Goal: Task Accomplishment & Management: Use online tool/utility

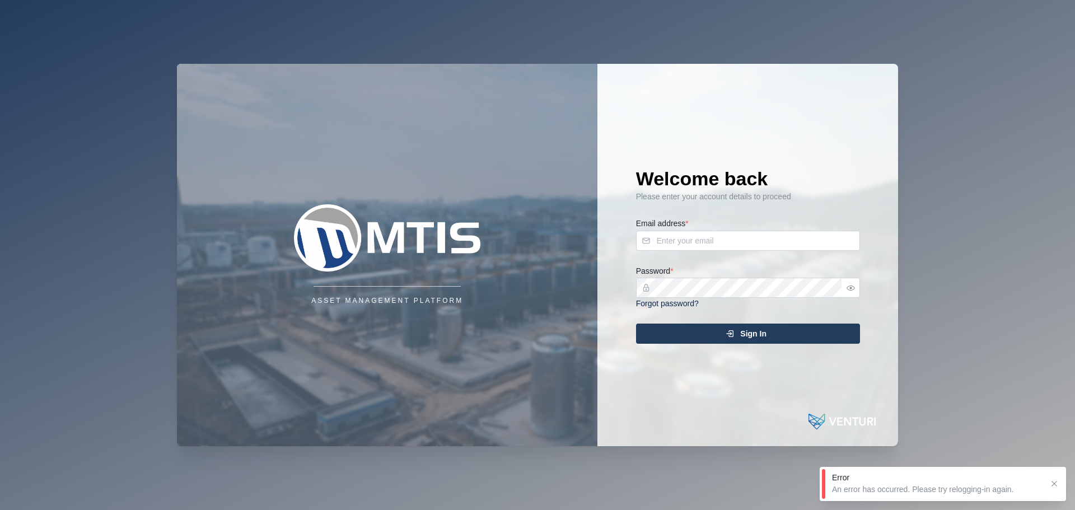
click at [786, 225] on div "Email address *" at bounding box center [748, 234] width 224 height 34
click at [769, 236] on input "Email address *" at bounding box center [748, 241] width 224 height 20
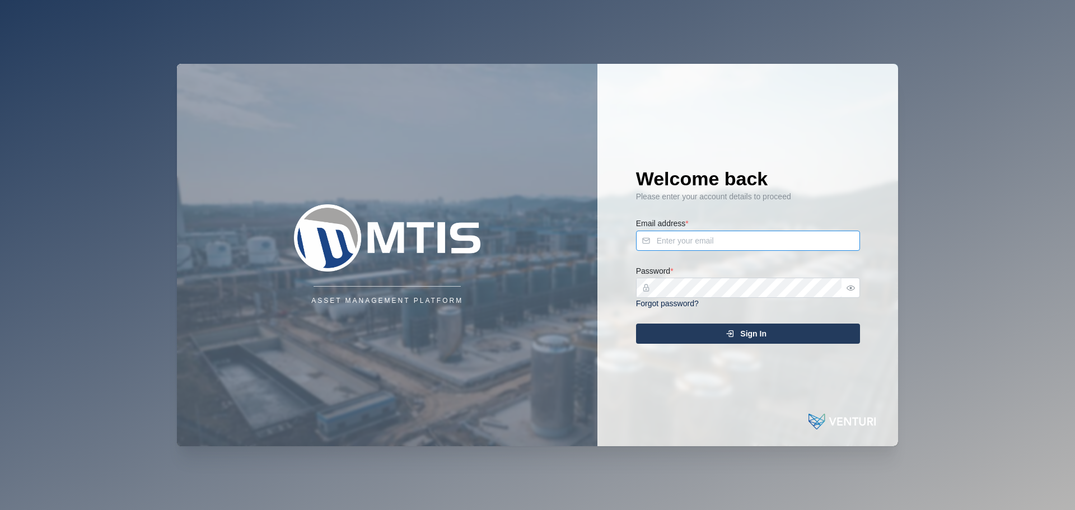
type input "[EMAIL_ADDRESS][DOMAIN_NAME]"
click at [751, 338] on span "Sign In" at bounding box center [753, 333] width 26 height 19
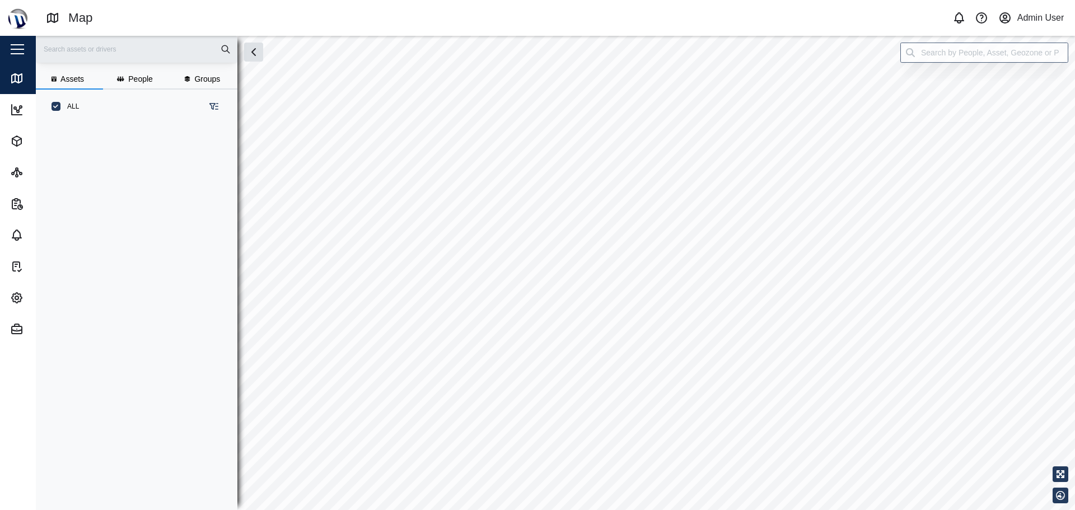
scroll to position [373, 175]
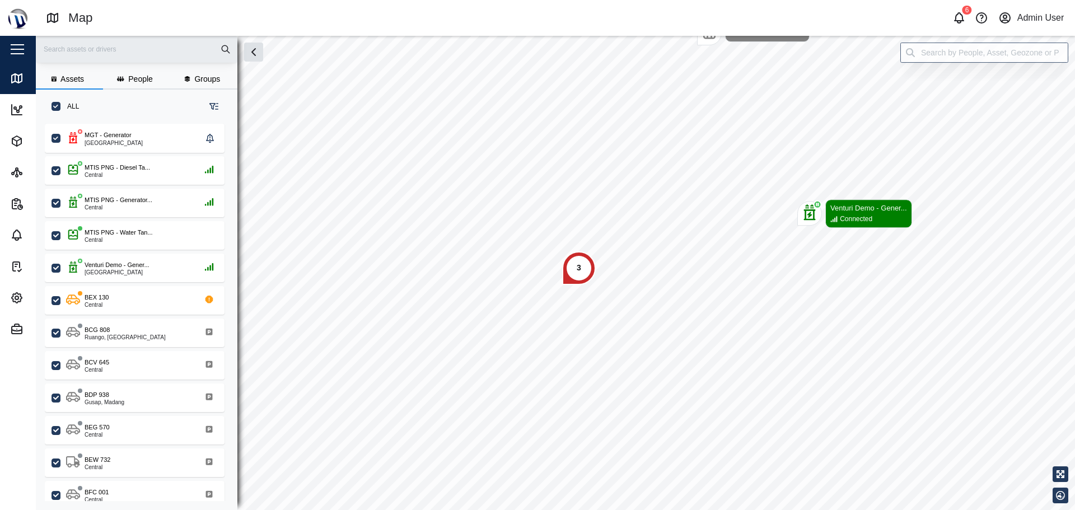
click at [583, 275] on div "3" at bounding box center [579, 268] width 34 height 34
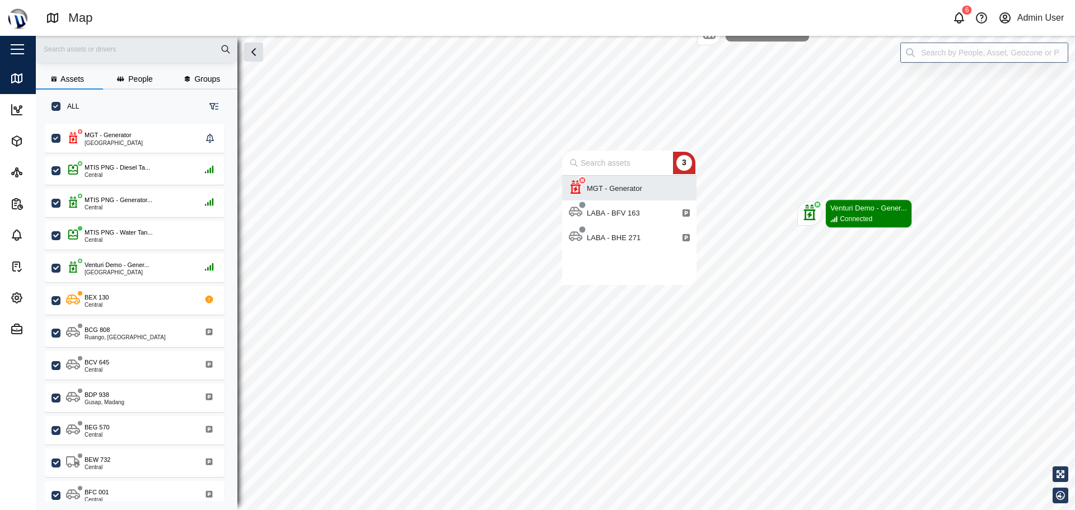
scroll to position [101, 126]
click at [623, 190] on div "MGT - Generator" at bounding box center [614, 188] width 64 height 11
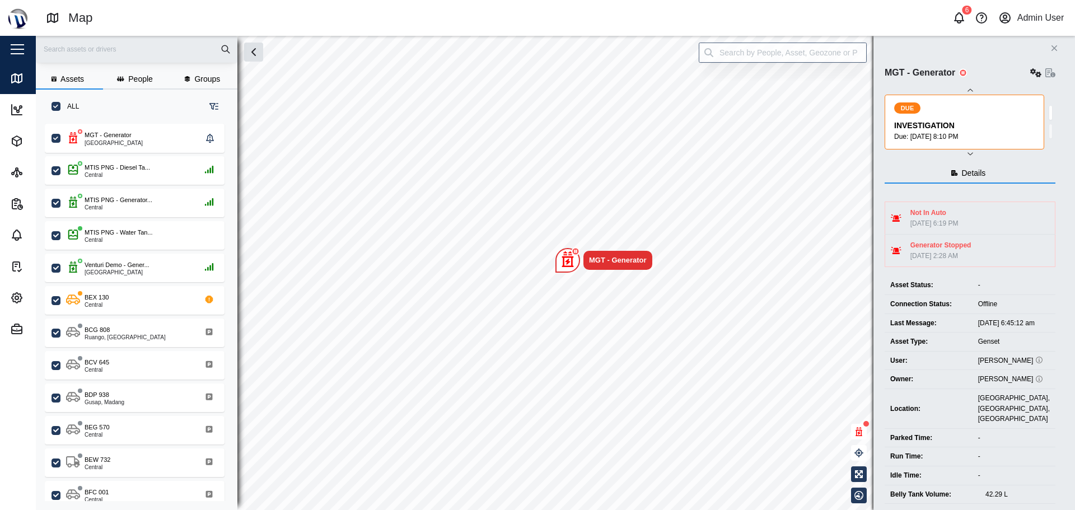
click at [971, 157] on icon "button" at bounding box center [970, 153] width 9 height 9
click at [969, 87] on icon "button" at bounding box center [970, 90] width 9 height 9
click at [958, 11] on button "button" at bounding box center [959, 18] width 16 height 16
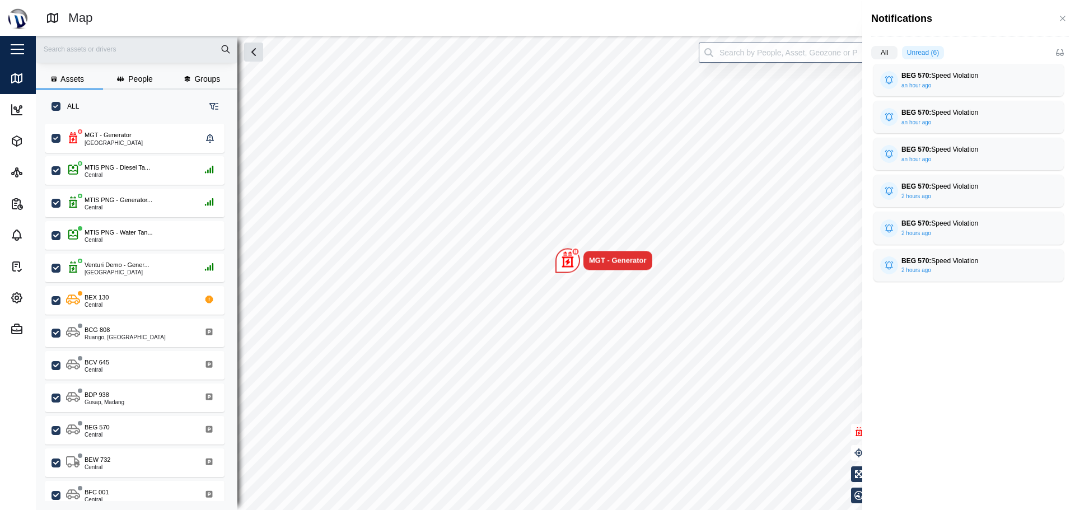
click at [1067, 16] on button "button" at bounding box center [1063, 18] width 12 height 12
